Goal: Transaction & Acquisition: Obtain resource

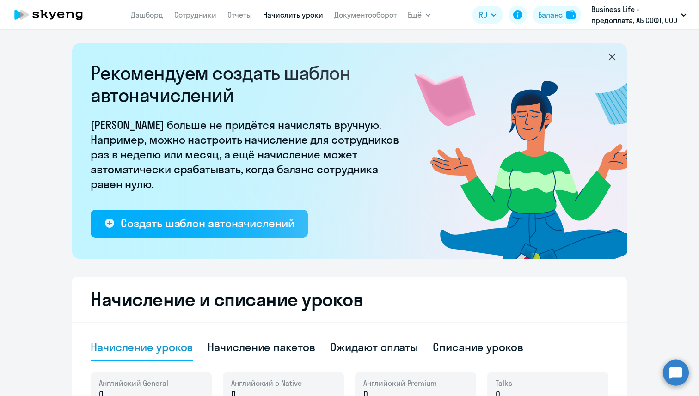
select select "10"
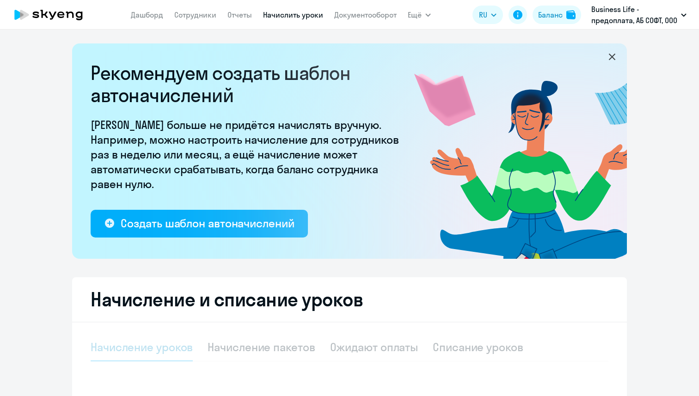
select select "10"
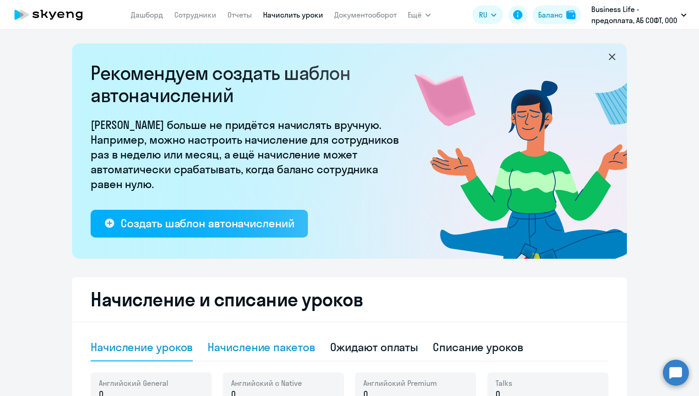
click at [230, 336] on div "Начисление пакетов" at bounding box center [261, 348] width 107 height 28
select select "10"
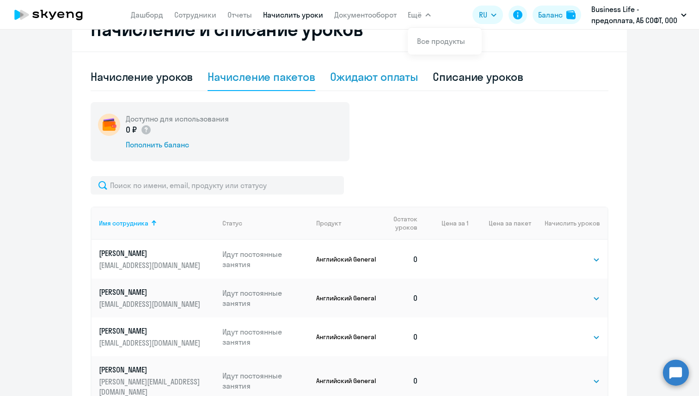
click at [370, 70] on div "Ожидают оплаты" at bounding box center [374, 76] width 88 height 15
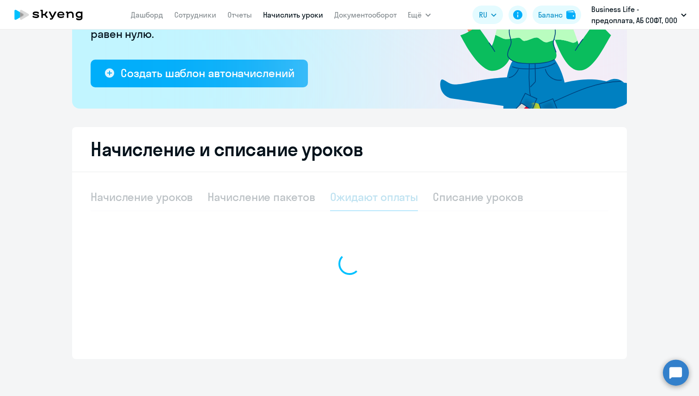
scroll to position [150, 0]
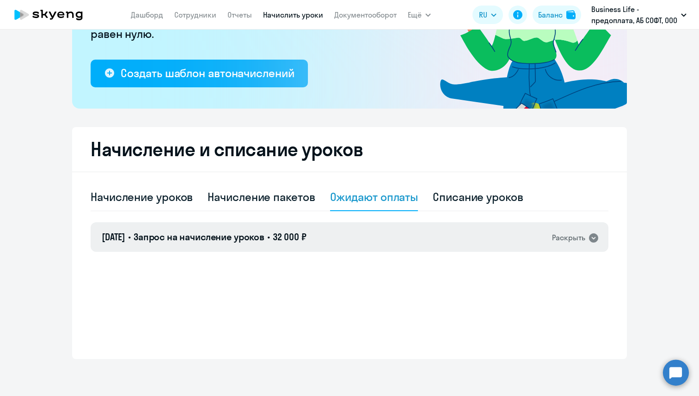
click at [577, 244] on div "[DATE] • Запрос на начисление уроков • 32 000 ₽ Раскрыть" at bounding box center [350, 237] width 518 height 30
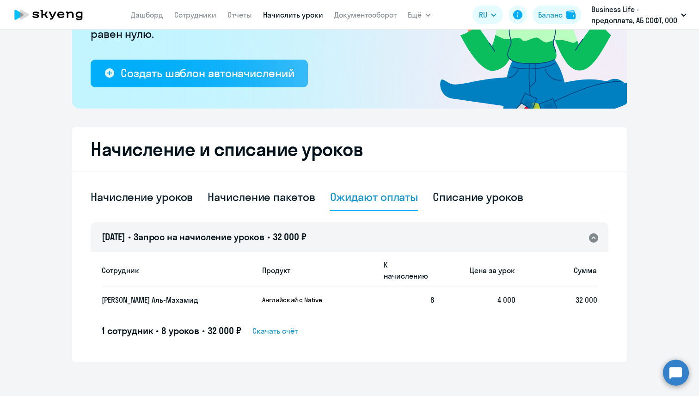
click at [283, 326] on span "Скачать счёт" at bounding box center [274, 331] width 45 height 11
click at [276, 326] on span "Скачать счёт" at bounding box center [274, 331] width 45 height 11
